Goal: Go to known website: Access a specific website the user already knows

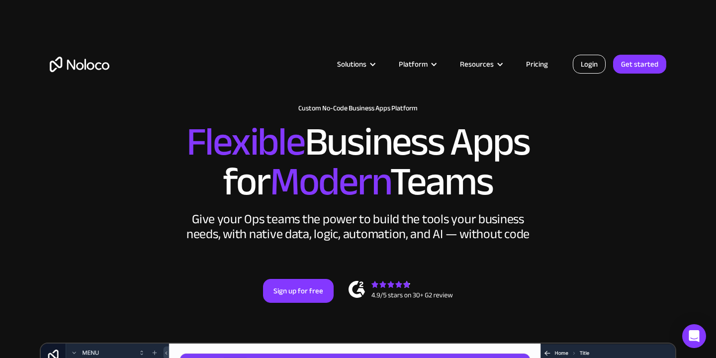
click at [593, 65] on link "Login" at bounding box center [589, 64] width 33 height 19
click at [580, 59] on link "Login" at bounding box center [589, 64] width 33 height 19
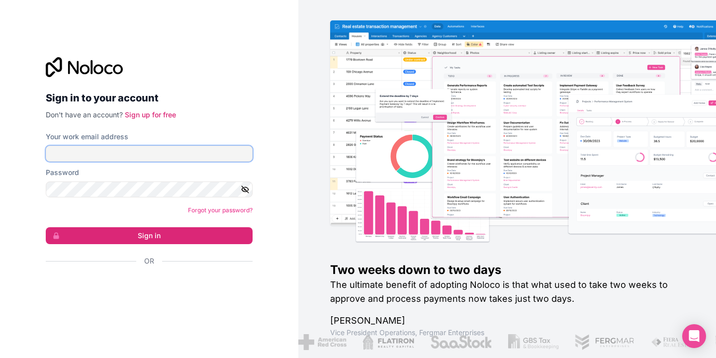
click at [186, 158] on input "Your work email address" at bounding box center [149, 154] width 207 height 16
type input "[EMAIL_ADDRESS][DOMAIN_NAME]"
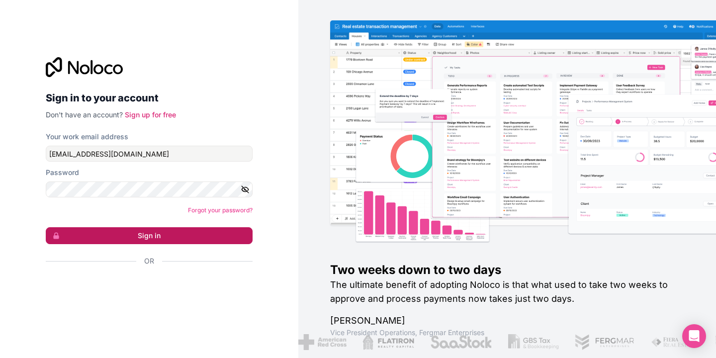
click at [165, 231] on button "Sign in" at bounding box center [149, 235] width 207 height 17
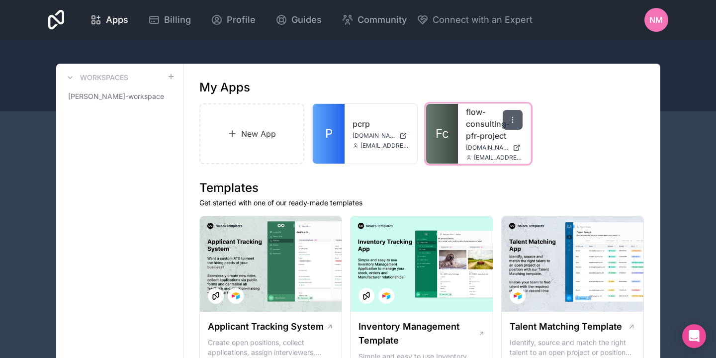
click at [512, 122] on icon at bounding box center [512, 122] width 0 height 0
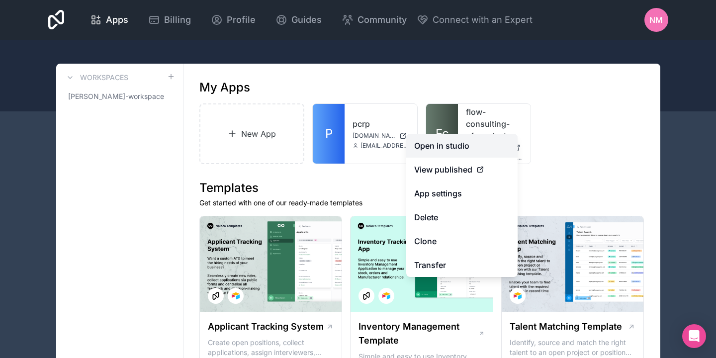
click at [449, 150] on link "Open in studio" at bounding box center [461, 146] width 111 height 24
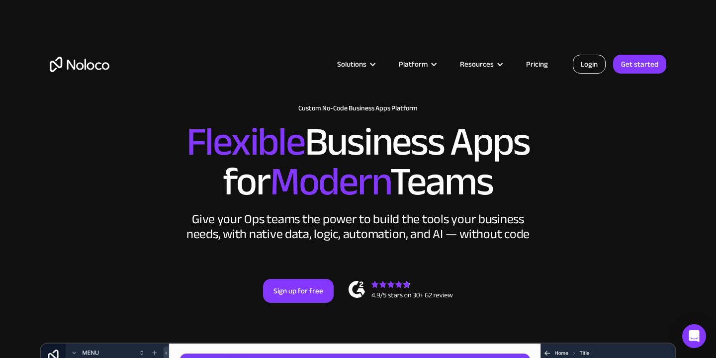
click at [590, 66] on link "Login" at bounding box center [589, 64] width 33 height 19
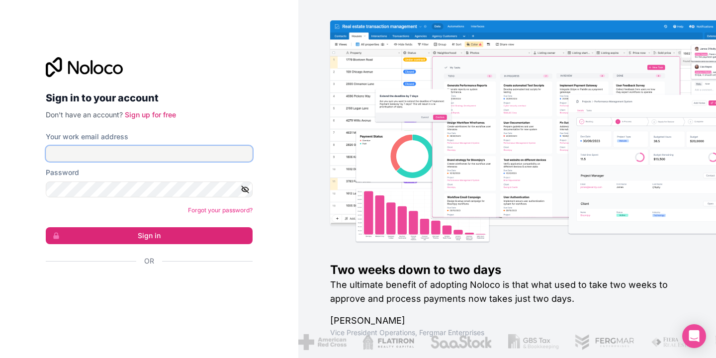
click at [199, 158] on input "Your work email address" at bounding box center [149, 154] width 207 height 16
type input "[EMAIL_ADDRESS][DOMAIN_NAME]"
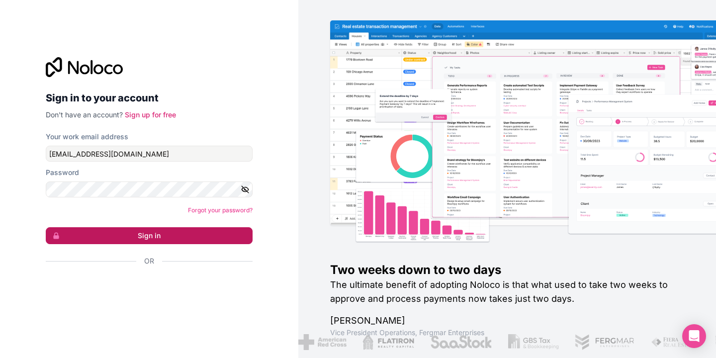
click at [122, 234] on button "Sign in" at bounding box center [149, 235] width 207 height 17
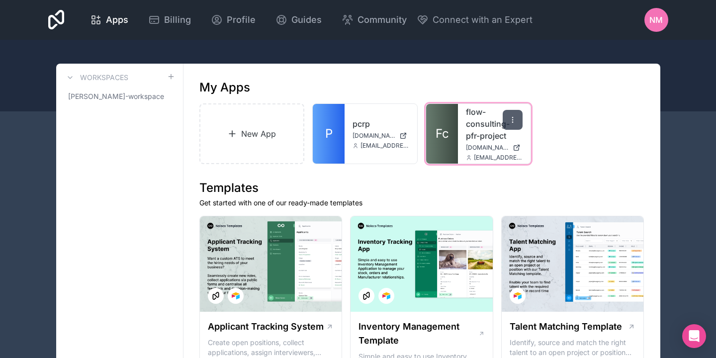
click at [509, 119] on icon at bounding box center [513, 120] width 8 height 8
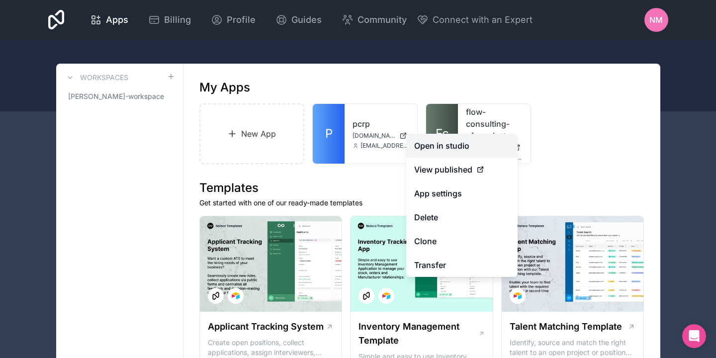
click at [445, 150] on link "Open in studio" at bounding box center [461, 146] width 111 height 24
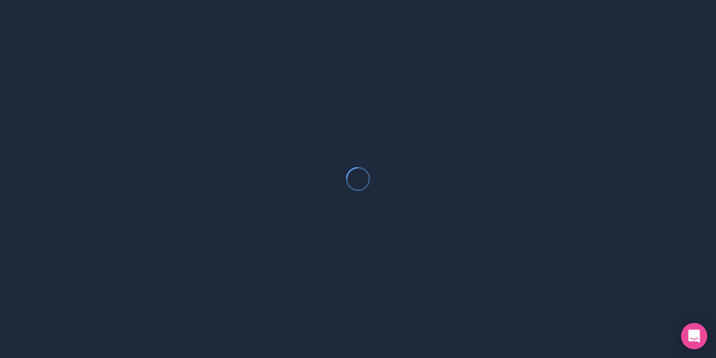
click at [698, 340] on icon "Open Intercom Messenger" at bounding box center [693, 336] width 11 height 13
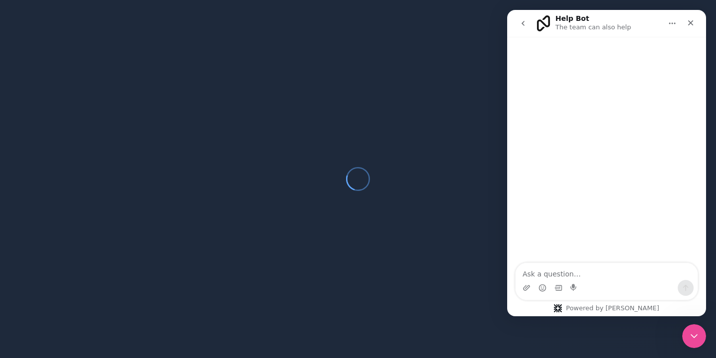
click at [555, 278] on textarea "Ask a question…" at bounding box center [607, 271] width 182 height 17
